Goal: Task Accomplishment & Management: Use online tool/utility

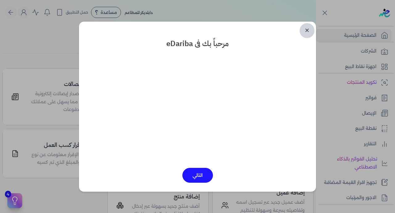
click at [308, 29] on link "✕" at bounding box center [307, 30] width 15 height 15
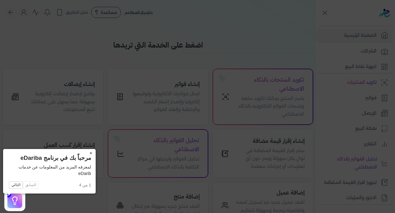
click at [86, 153] on button "×" at bounding box center [91, 153] width 10 height 9
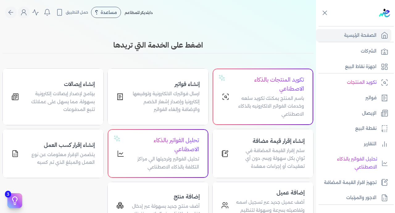
scroll to position [121, 0]
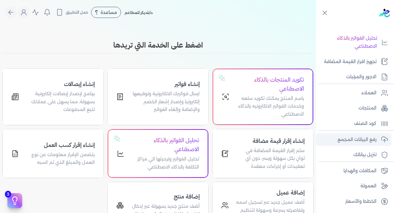
click at [360, 141] on p "رفع البيانات المجمع" at bounding box center [357, 140] width 39 height 8
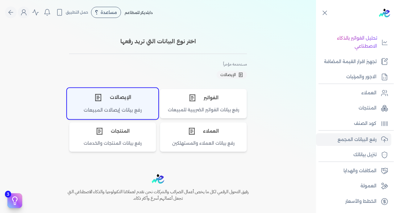
click at [122, 103] on div "الإيصالات" at bounding box center [112, 97] width 91 height 19
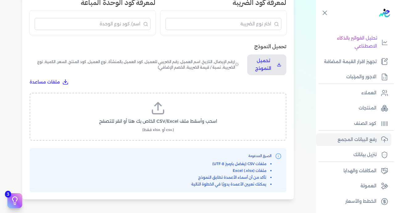
scroll to position [186, 0]
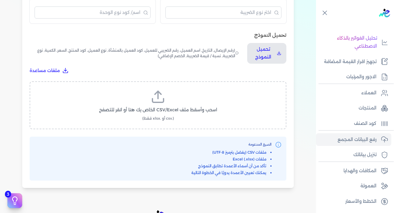
click at [179, 89] on label "اسحب وأسقط ملف CSV/Excel الخاص بك هنا أو انقر للتصفح (.csv أو .xlsx فقط)" at bounding box center [158, 105] width 241 height 32
click at [0, 0] on input "اسحب وأسقط ملف CSV/Excel الخاص بك هنا أو انقر للتصفح (.csv أو .xlsx فقط)" at bounding box center [0, 0] width 0 height 0
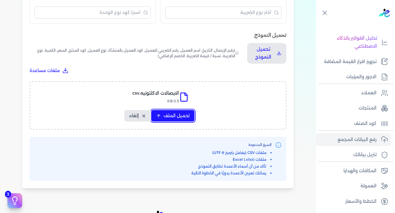
click at [177, 112] on span "تحميل الملف" at bounding box center [177, 115] width 26 height 6
select select "رقم الإيصال"
select select "سيريال المنتج"
select select "السعر"
select select "الكمية"
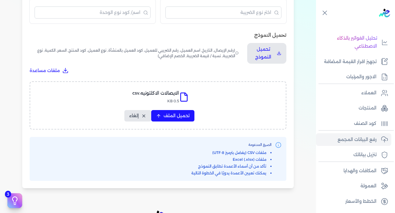
select select "نوع الضريبة"
select select "نسبة / قيمة الضريبة"
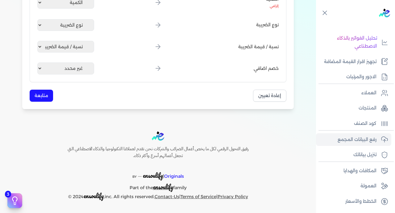
scroll to position [344, 0]
click at [42, 99] on button "متابعة" at bounding box center [41, 96] width 23 height 12
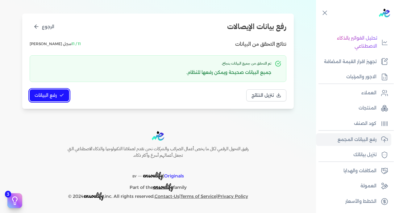
click at [49, 95] on span "رفع البيانات" at bounding box center [46, 95] width 22 height 6
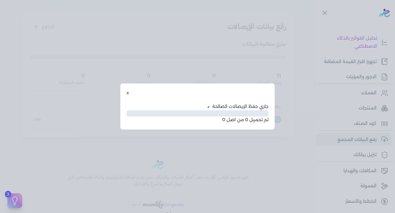
scroll to position [32, 0]
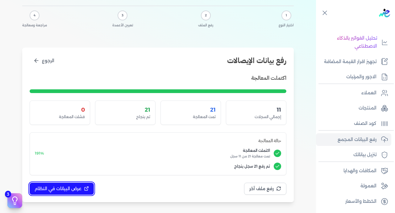
click at [65, 189] on span "عرض البيانات في النظام" at bounding box center [58, 188] width 47 height 6
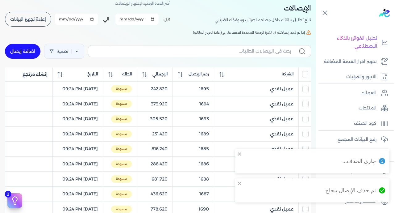
click at [305, 77] on input "All items unselected" at bounding box center [305, 74] width 6 height 6
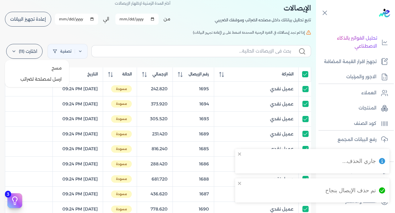
click at [31, 51] on label "اختارت (11)" at bounding box center [24, 51] width 36 height 15
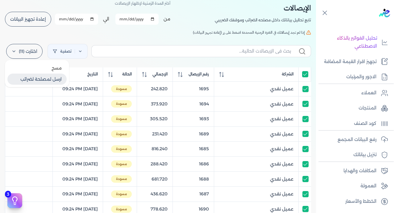
click at [44, 79] on button "ارسل لمصلحة لضرائب" at bounding box center [36, 79] width 59 height 11
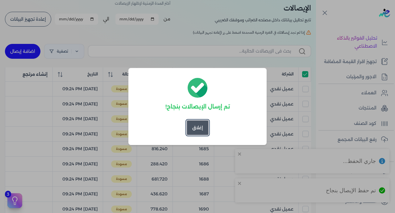
click at [198, 128] on button "إغلاق" at bounding box center [198, 127] width 22 height 15
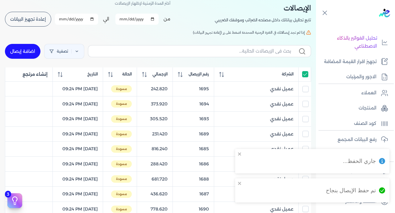
click at [305, 72] on input "All items selected" at bounding box center [305, 74] width 6 height 6
checkbox input "false"
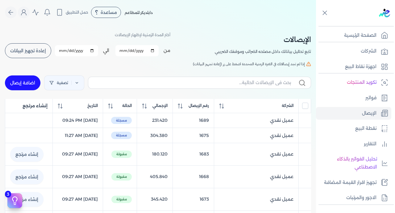
click at [32, 52] on span "إعادة تجهيز البيانات" at bounding box center [28, 50] width 36 height 4
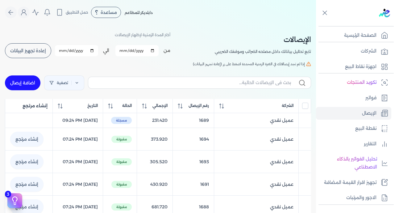
checkbox input "false"
click at [202, 104] on span "رقم الإيصال" at bounding box center [199, 106] width 20 height 6
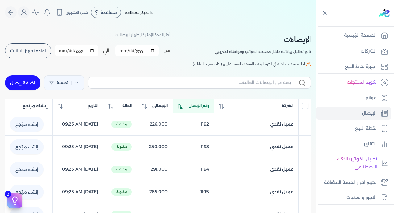
click at [202, 104] on span "رقم الإيصال" at bounding box center [199, 106] width 20 height 6
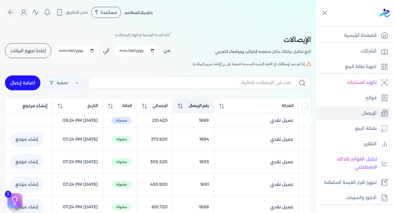
click at [202, 104] on span "رقم الإيصال" at bounding box center [199, 106] width 20 height 6
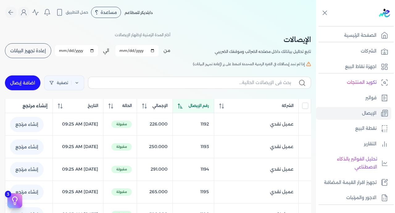
click at [202, 104] on span "رقم الإيصال" at bounding box center [199, 106] width 20 height 6
